Goal: Task Accomplishment & Management: Complete application form

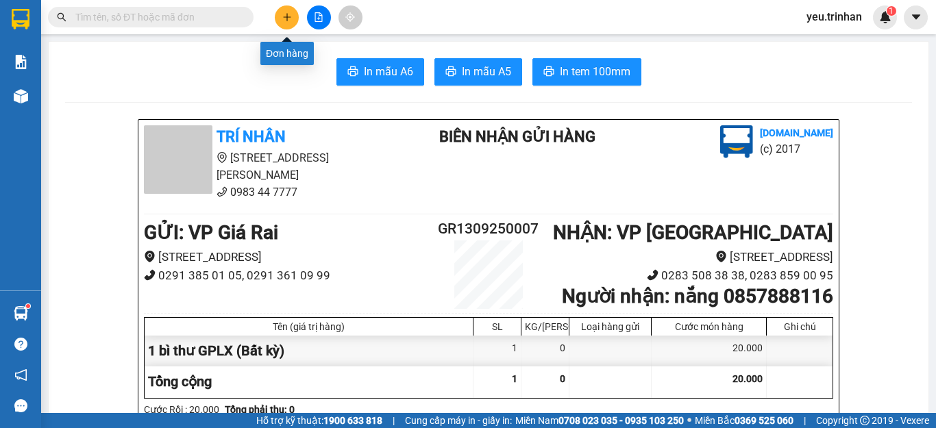
click at [288, 13] on icon "plus" at bounding box center [287, 17] width 10 height 10
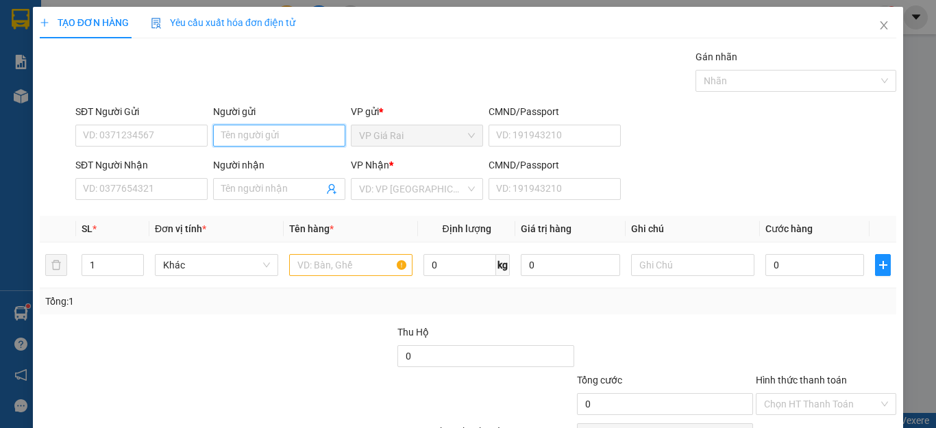
click at [266, 133] on input "Người gửi" at bounding box center [279, 136] width 132 height 22
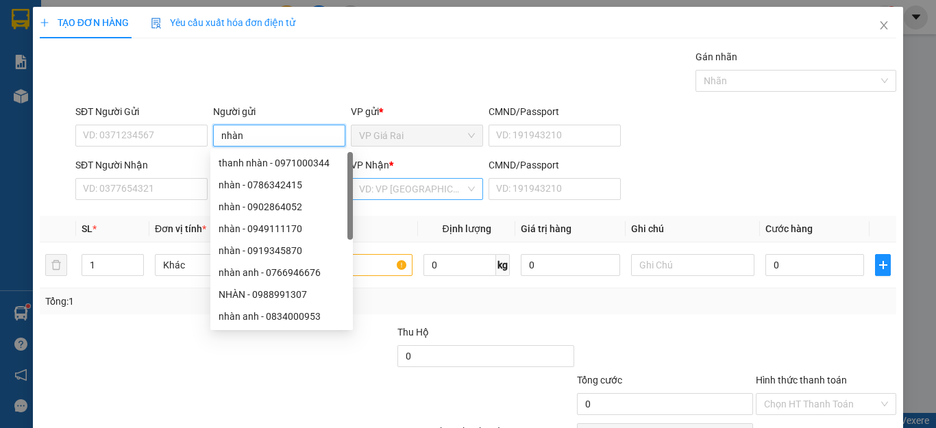
type input "nhàn"
drag, startPoint x: 445, startPoint y: 196, endPoint x: 432, endPoint y: 199, distance: 12.6
click at [441, 196] on input "search" at bounding box center [412, 189] width 106 height 21
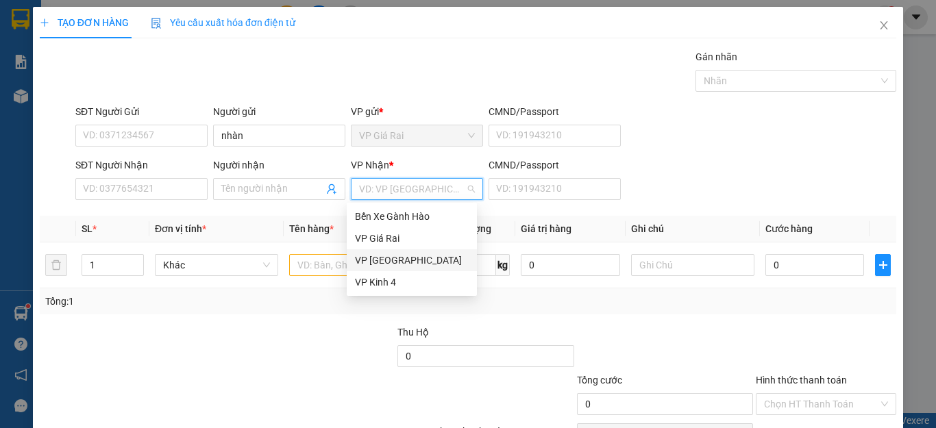
drag, startPoint x: 387, startPoint y: 258, endPoint x: 296, endPoint y: 188, distance: 114.8
click at [386, 254] on div "VP [GEOGRAPHIC_DATA]" at bounding box center [412, 260] width 114 height 15
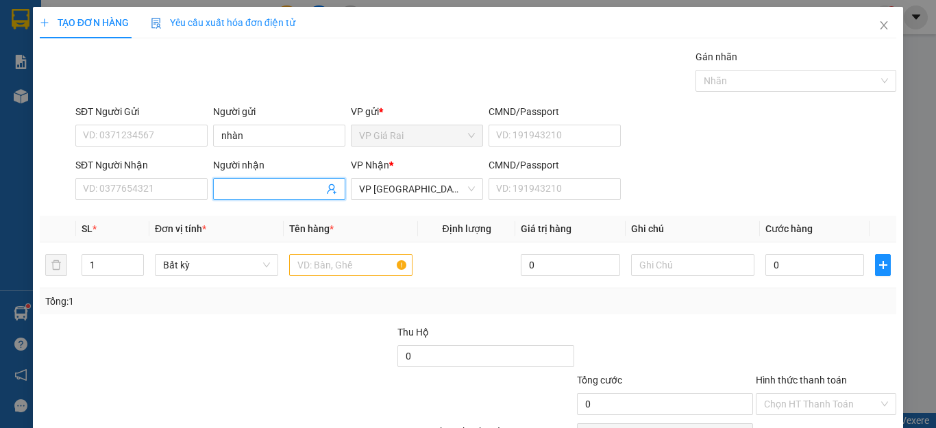
click at [245, 187] on input "Người nhận" at bounding box center [272, 189] width 102 height 15
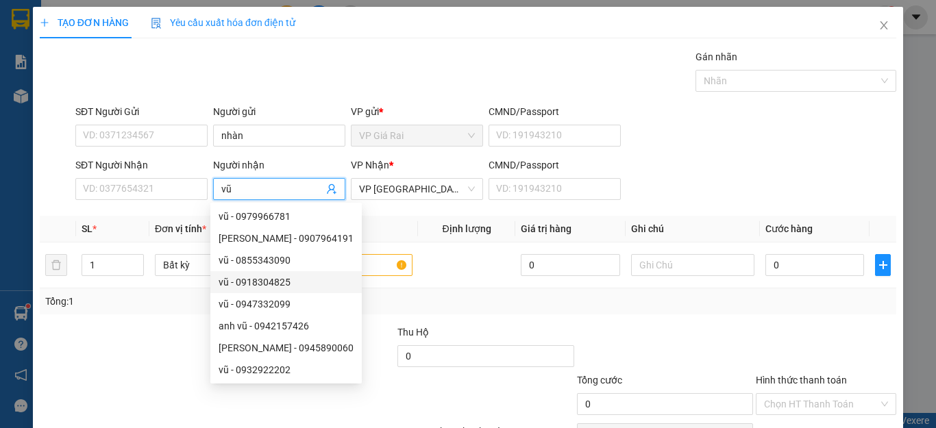
type input "vũ"
drag, startPoint x: 393, startPoint y: 219, endPoint x: 368, endPoint y: 263, distance: 50.9
click at [390, 223] on th "Tên hàng *" at bounding box center [351, 229] width 134 height 27
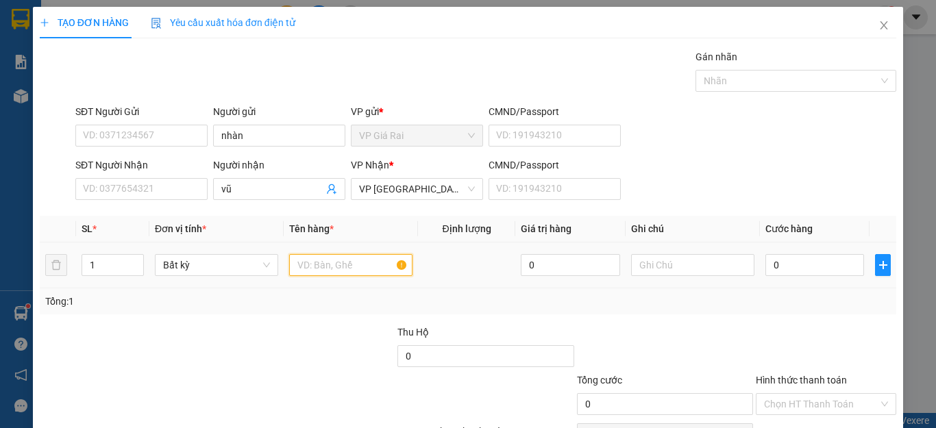
click at [366, 268] on input "text" at bounding box center [350, 265] width 123 height 22
type input "1th"
click at [808, 264] on input "0" at bounding box center [814, 265] width 99 height 22
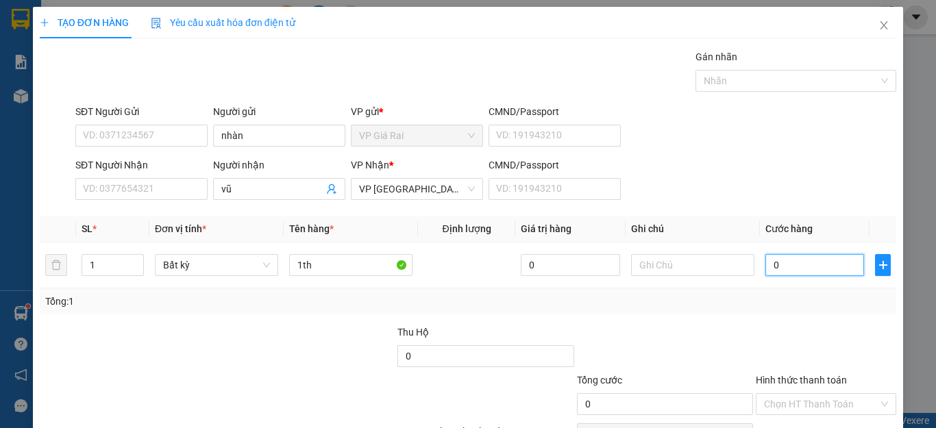
type input "4"
type input "40"
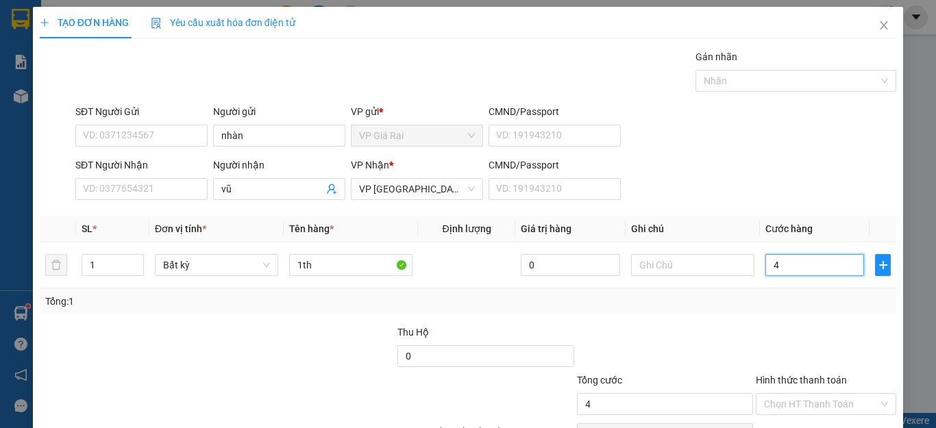
type input "40"
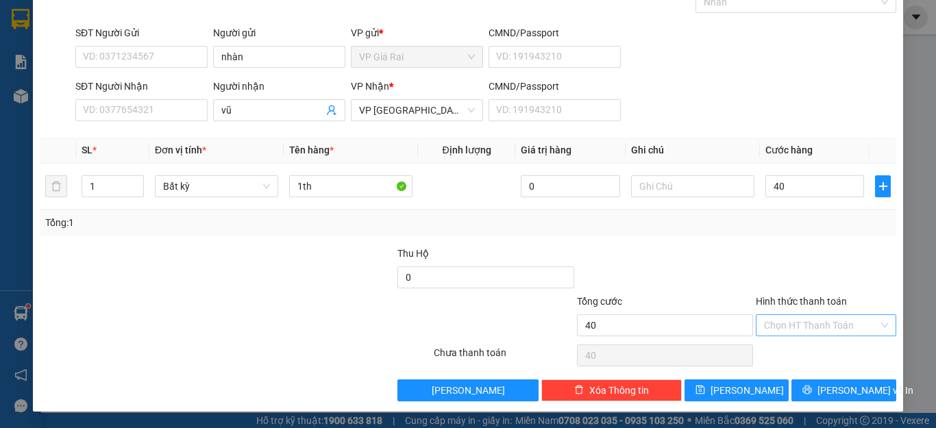
type input "40.000"
click at [791, 322] on input "Hình thức thanh toán" at bounding box center [821, 325] width 114 height 21
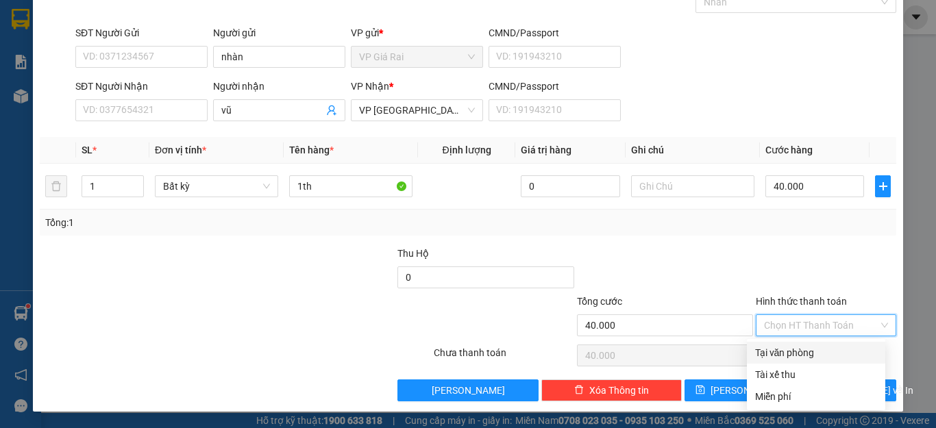
click at [795, 350] on div "Tại văn phòng" at bounding box center [816, 352] width 122 height 15
type input "0"
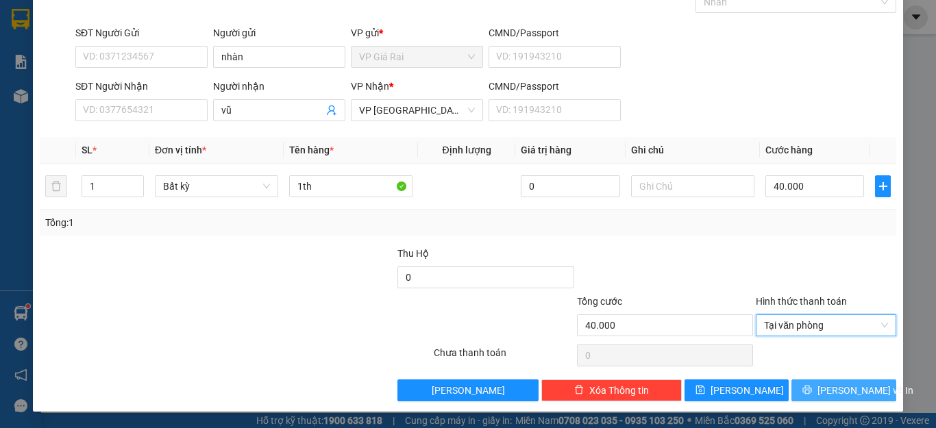
click at [808, 391] on icon "printer" at bounding box center [807, 390] width 9 height 9
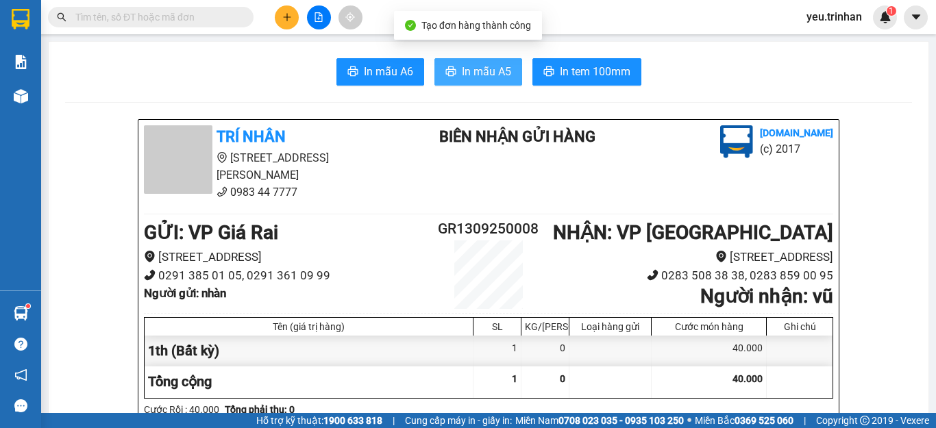
click at [477, 68] on span "In mẫu A5" at bounding box center [486, 71] width 49 height 17
